Goal: Task Accomplishment & Management: Use online tool/utility

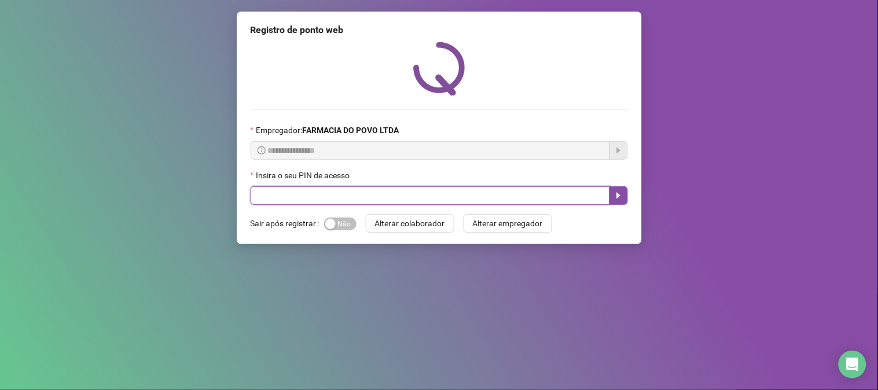
click at [470, 192] on input "text" at bounding box center [430, 195] width 359 height 19
type input "**"
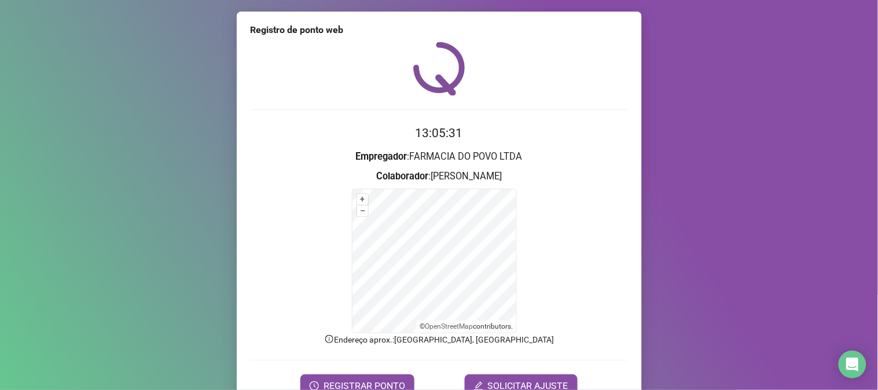
scroll to position [58, 0]
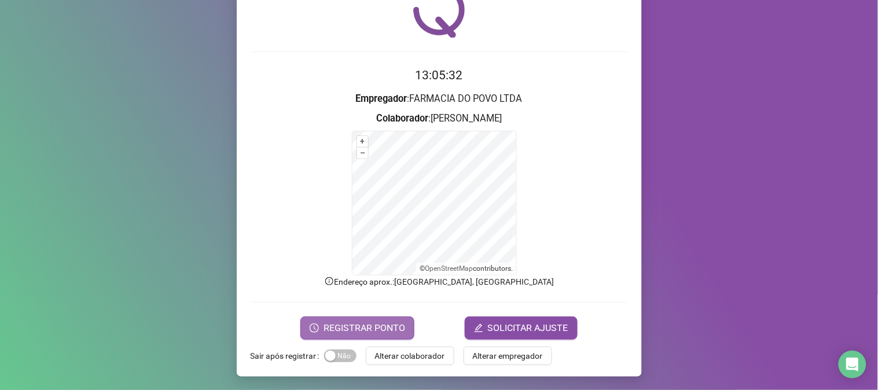
click at [379, 319] on button "REGISTRAR PONTO" at bounding box center [357, 327] width 114 height 23
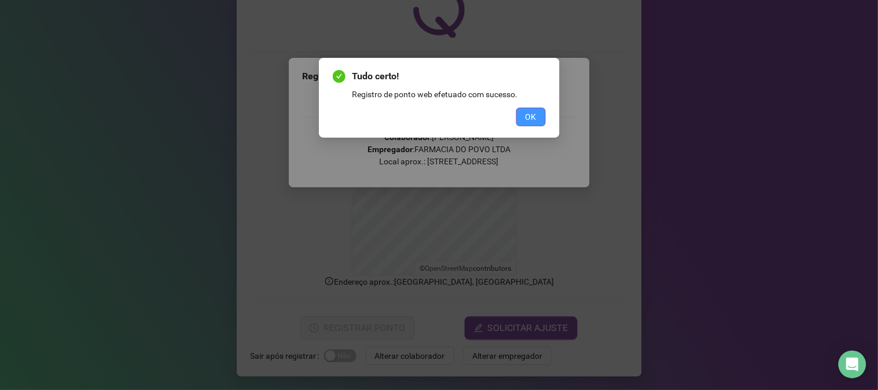
click at [522, 108] on button "OK" at bounding box center [531, 117] width 30 height 19
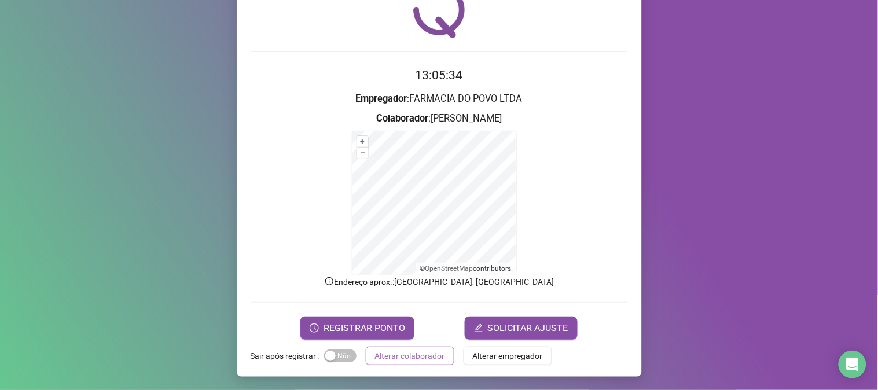
click at [389, 348] on button "Alterar colaborador" at bounding box center [410, 356] width 89 height 19
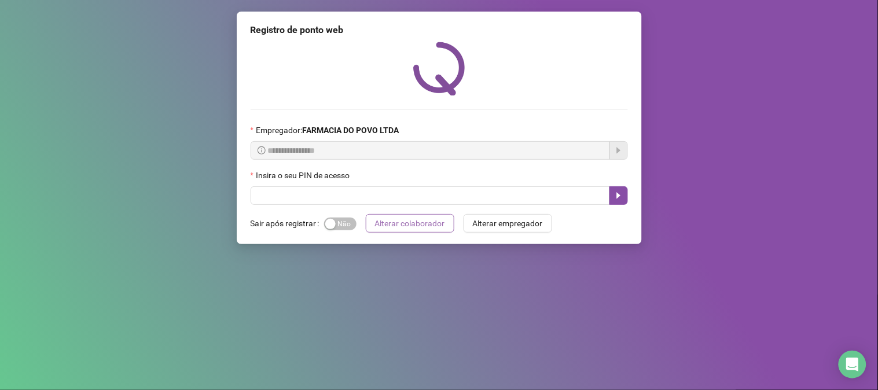
click at [389, 348] on div "**********" at bounding box center [439, 195] width 878 height 390
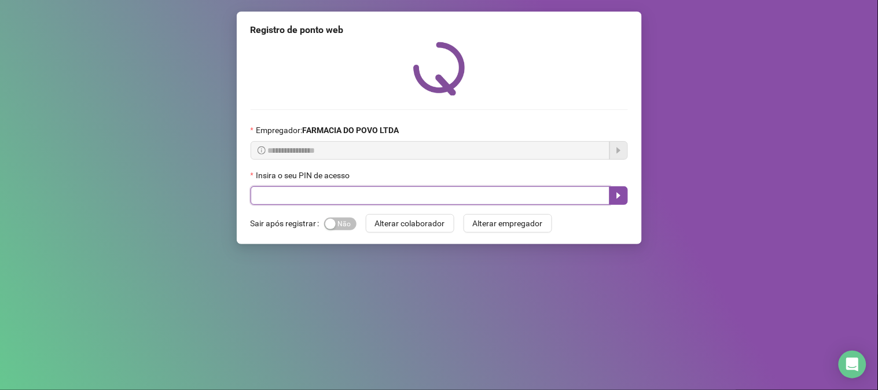
click at [361, 204] on input "text" at bounding box center [430, 195] width 359 height 19
type input "**"
click at [614, 200] on icon "caret-right" at bounding box center [618, 195] width 9 height 9
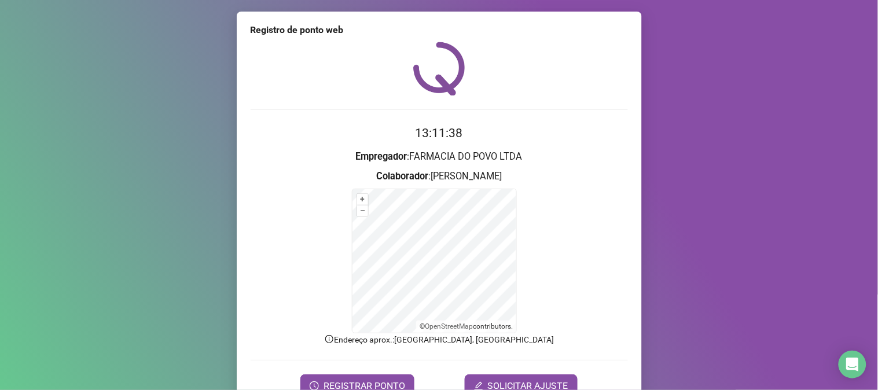
scroll to position [58, 0]
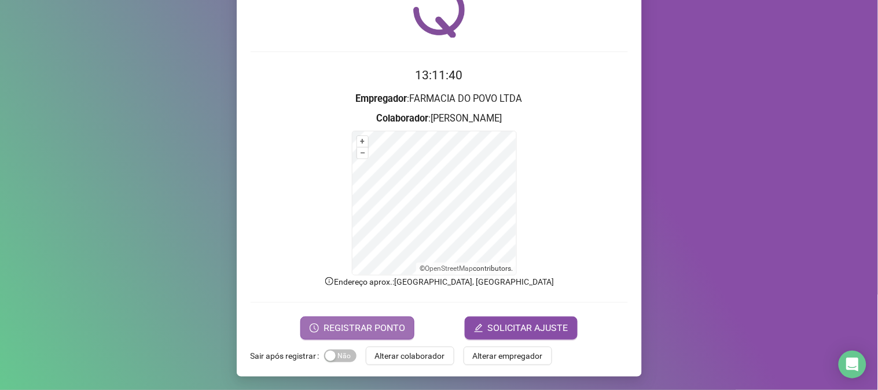
click at [374, 328] on span "REGISTRAR PONTO" at bounding box center [364, 328] width 82 height 14
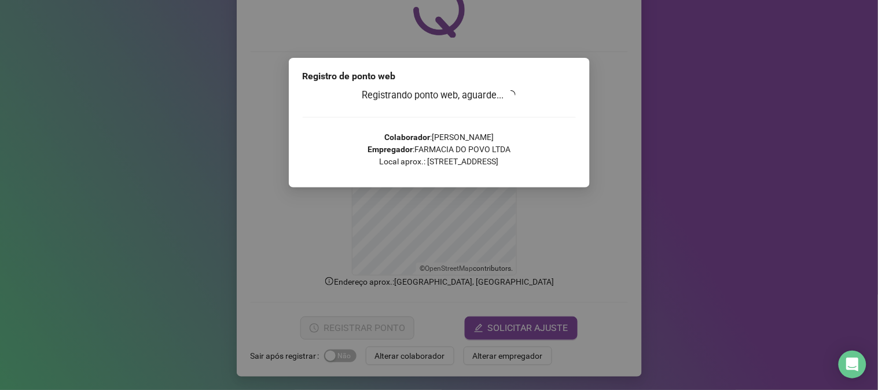
click at [529, 110] on div "Registrando ponto web, aguarde... Colaborador : ATHILA BRAYAN ARAUJO SANTOS Emp…" at bounding box center [439, 132] width 273 height 88
click at [298, 53] on div "Registro de ponto web Registrando ponto web, aguarde... Colaborador : [PERSON_N…" at bounding box center [439, 195] width 878 height 390
click at [455, 79] on div "Registro de ponto web" at bounding box center [439, 76] width 273 height 14
click at [481, 117] on div at bounding box center [439, 117] width 273 height 1
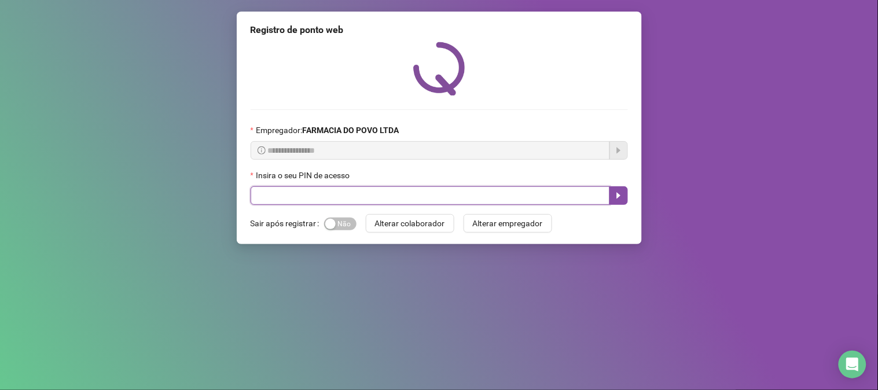
click at [438, 195] on input "text" at bounding box center [430, 195] width 359 height 19
type input "**"
click at [624, 196] on button "button" at bounding box center [618, 195] width 19 height 19
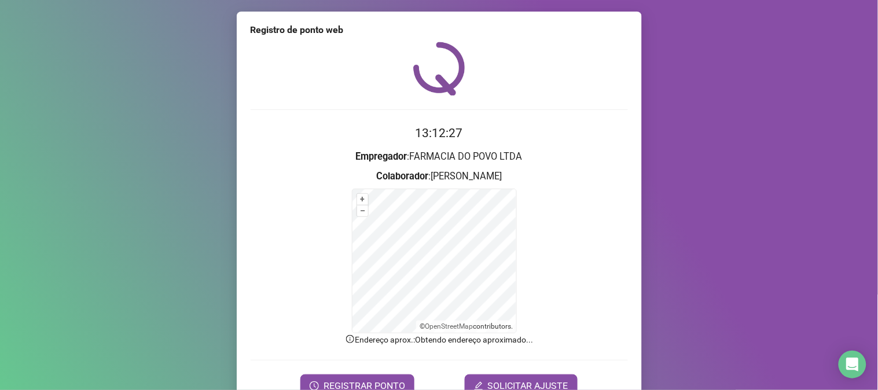
scroll to position [58, 0]
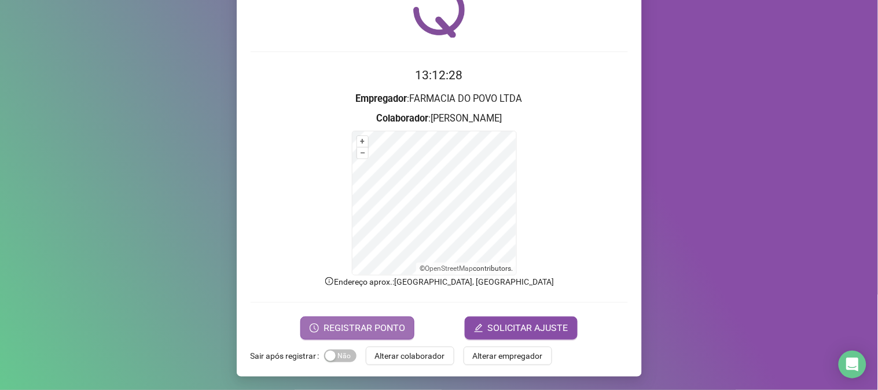
click at [344, 318] on button "REGISTRAR PONTO" at bounding box center [357, 327] width 114 height 23
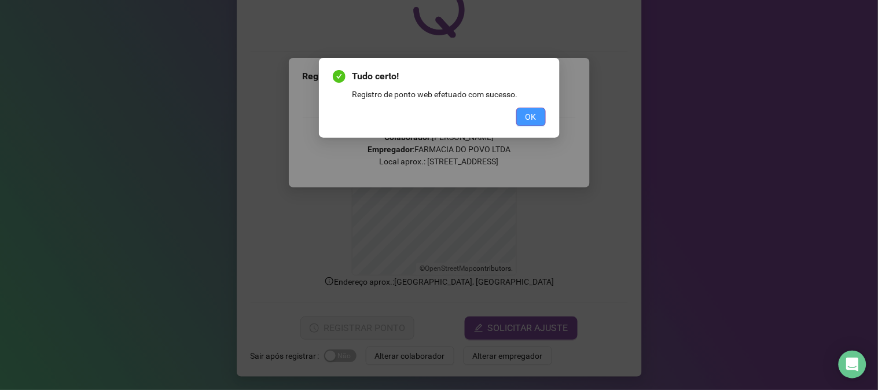
click at [532, 116] on span "OK" at bounding box center [530, 117] width 11 height 13
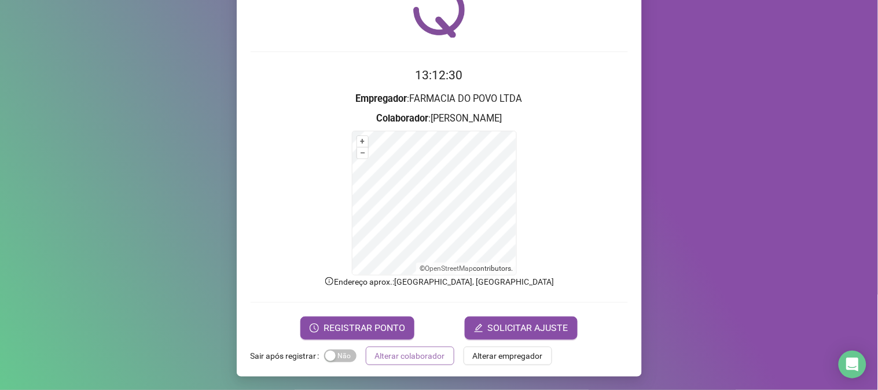
click at [405, 353] on span "Alterar colaborador" at bounding box center [410, 355] width 70 height 13
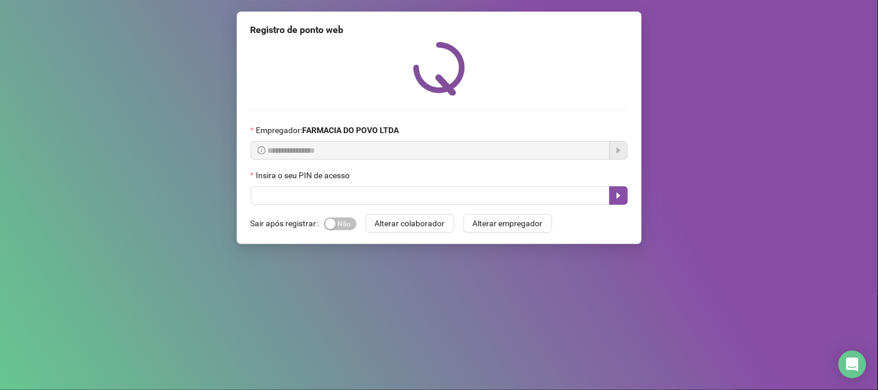
scroll to position [0, 0]
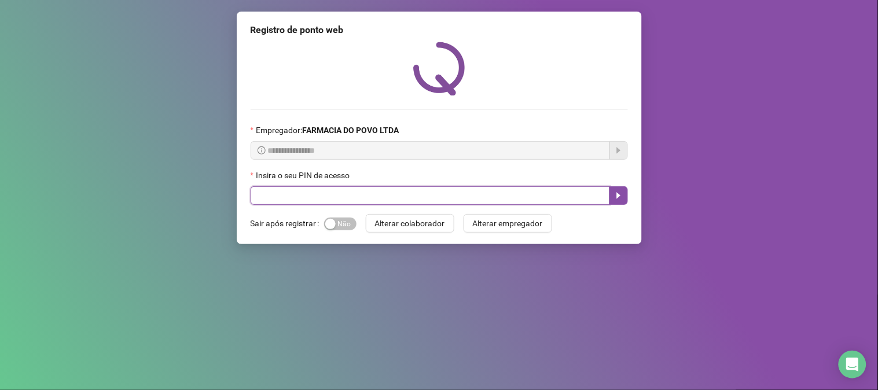
click at [298, 189] on input "text" at bounding box center [430, 195] width 359 height 19
type input "**"
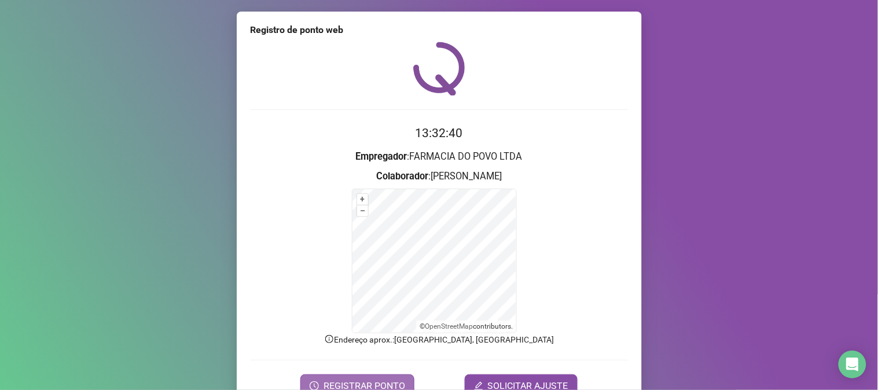
click at [376, 385] on span "REGISTRAR PONTO" at bounding box center [364, 386] width 82 height 14
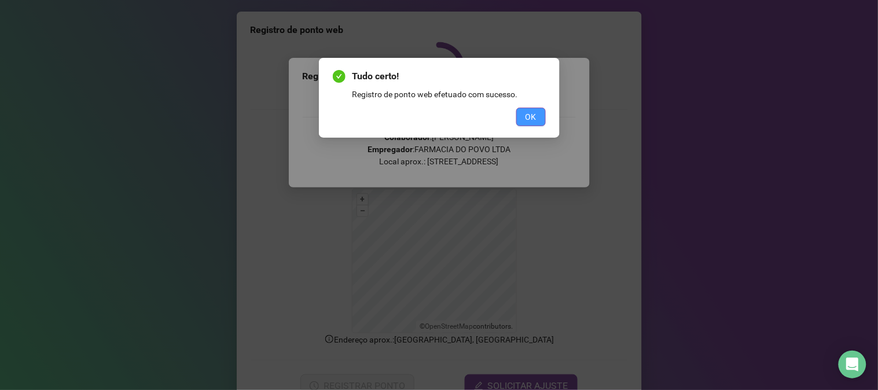
click at [531, 111] on span "OK" at bounding box center [530, 117] width 11 height 13
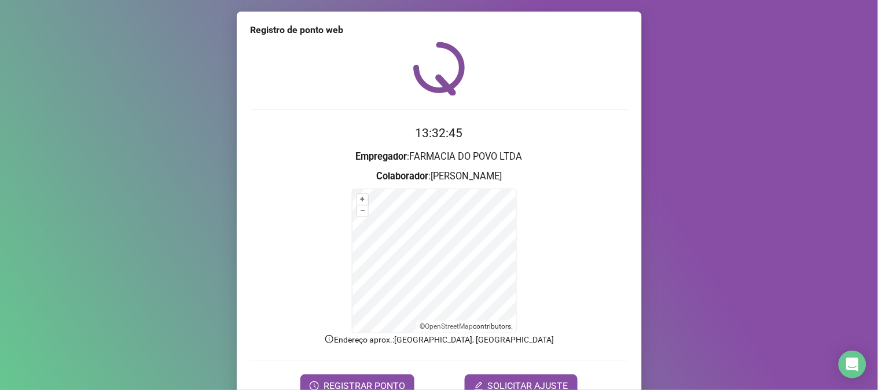
click at [531, 110] on div "Tudo certo! Registro de ponto web efetuado com sucesso. OK" at bounding box center [439, 195] width 878 height 390
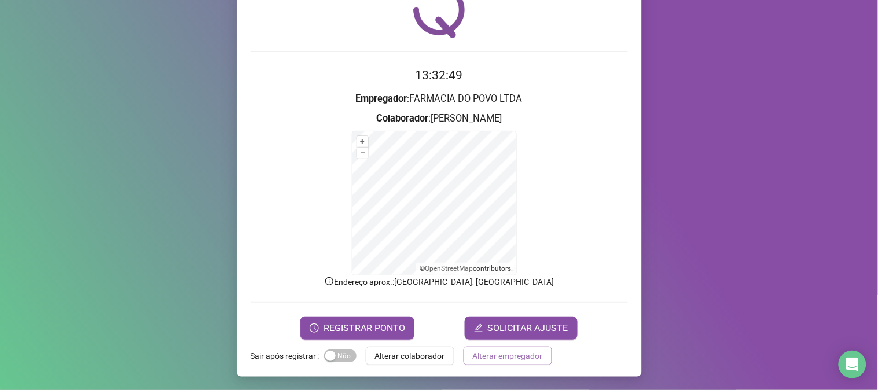
click at [513, 359] on span "Alterar empregador" at bounding box center [508, 355] width 70 height 13
